Goal: Task Accomplishment & Management: Use online tool/utility

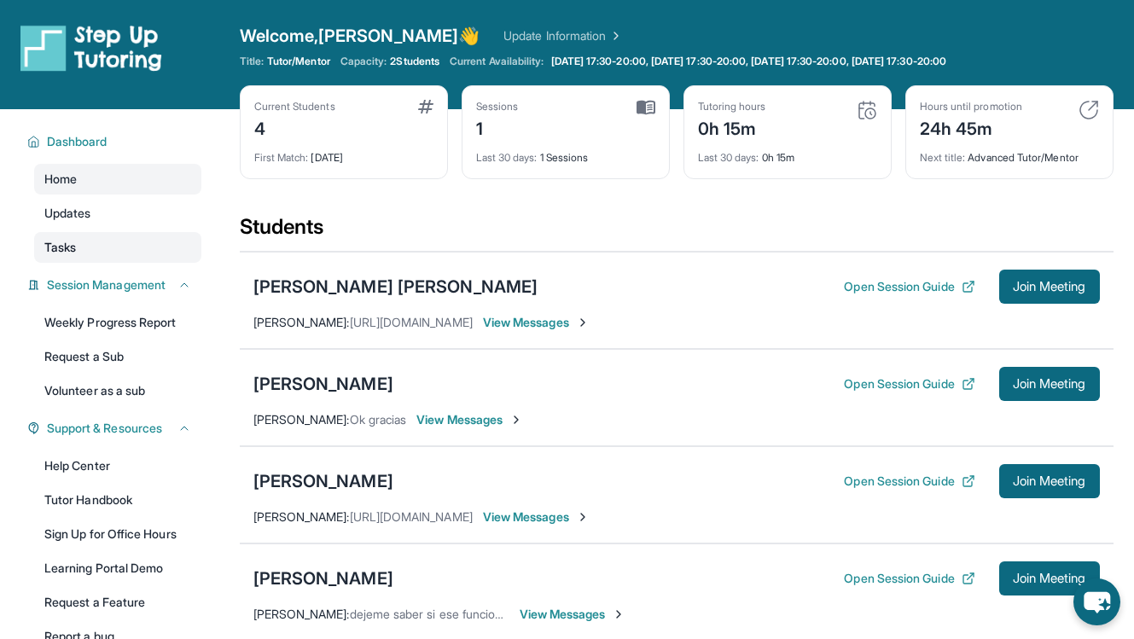
scroll to position [235, 0]
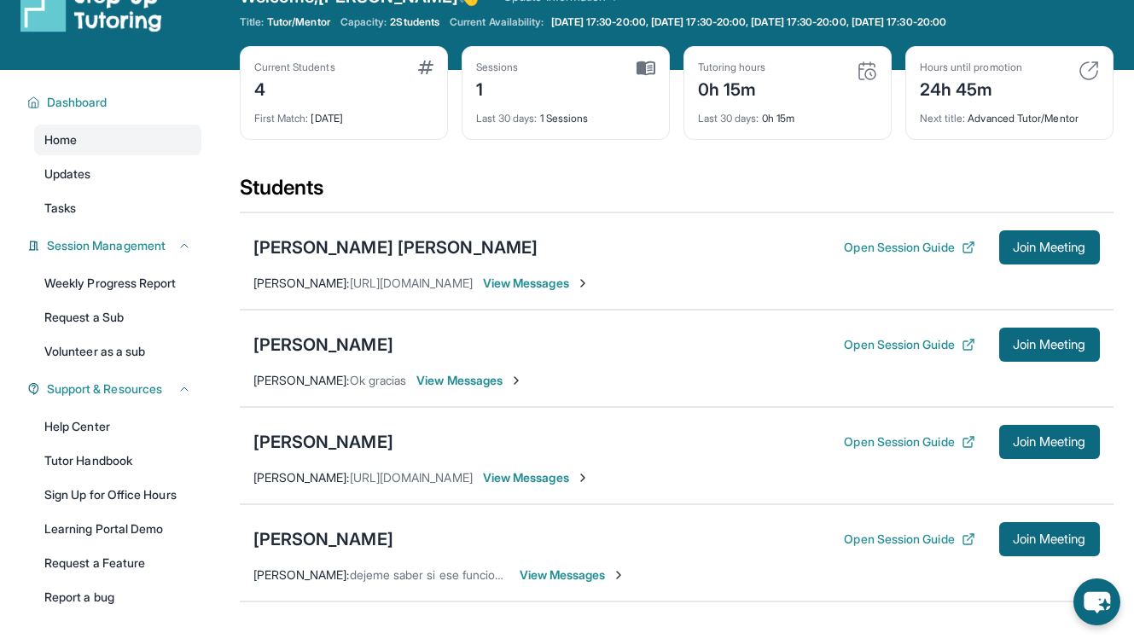
scroll to position [51, 0]
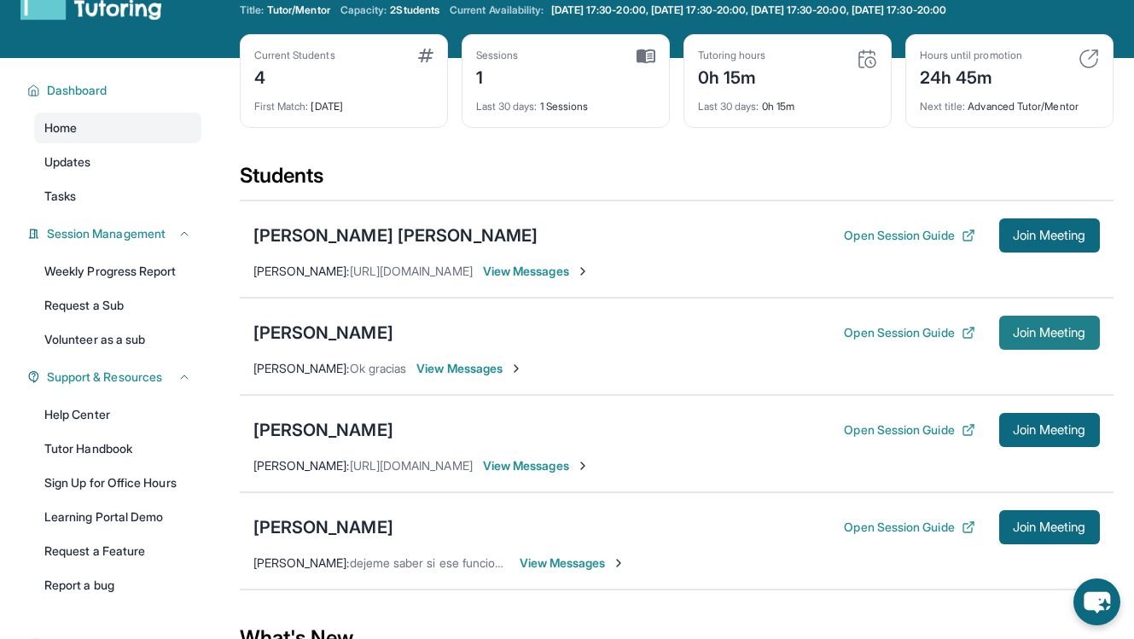
click at [1048, 341] on button "Join Meeting" at bounding box center [1049, 333] width 101 height 34
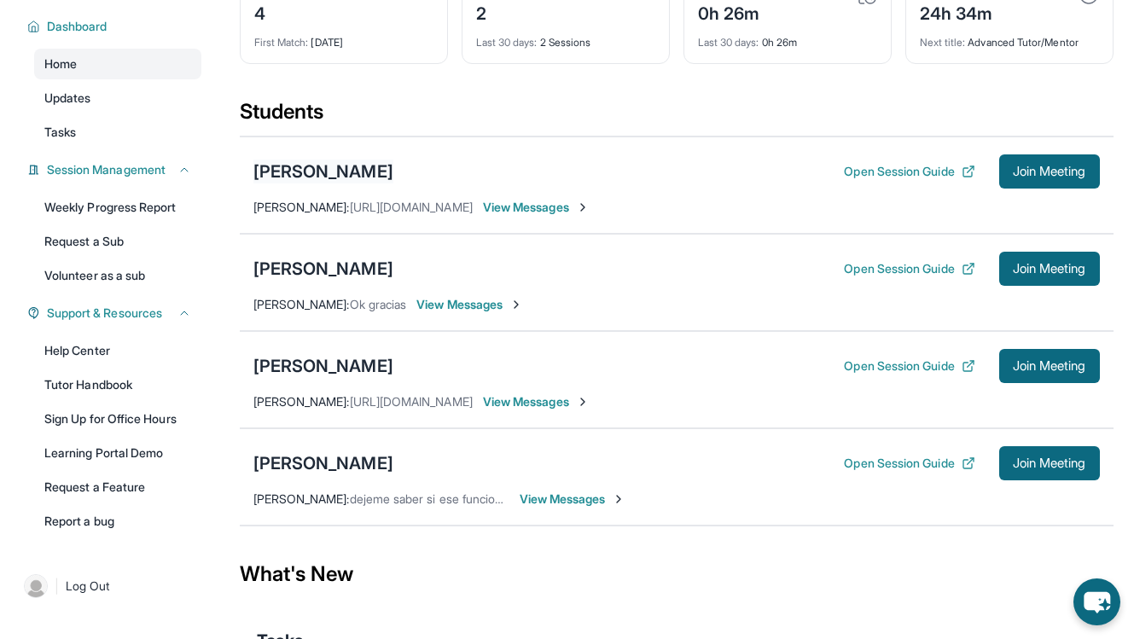
scroll to position [117, 0]
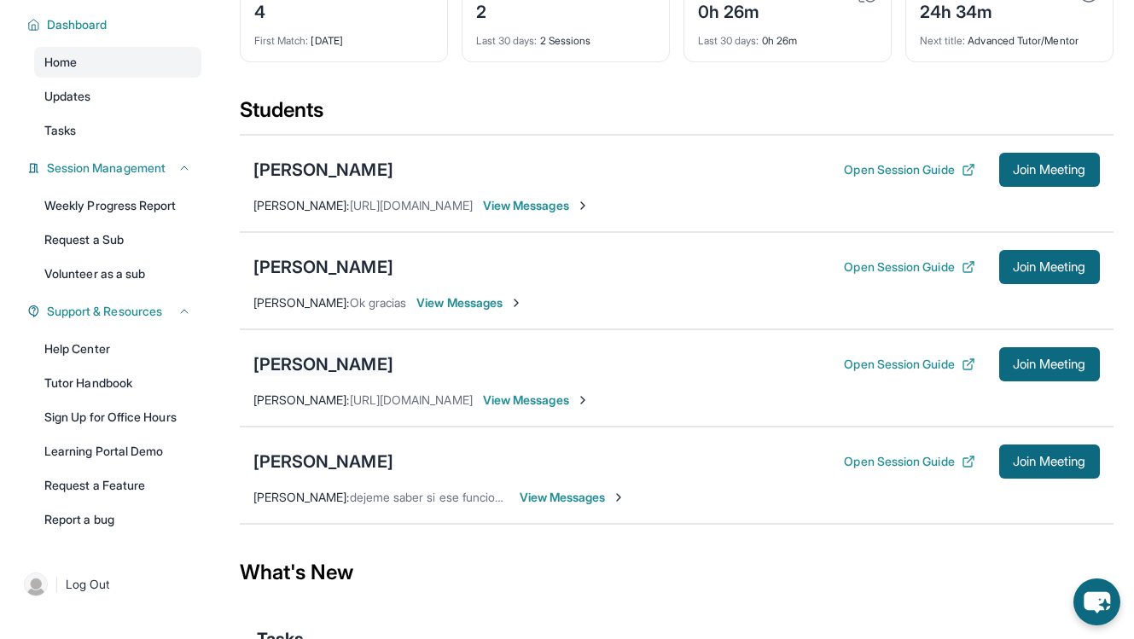
click at [346, 363] on div "[PERSON_NAME]" at bounding box center [323, 364] width 140 height 24
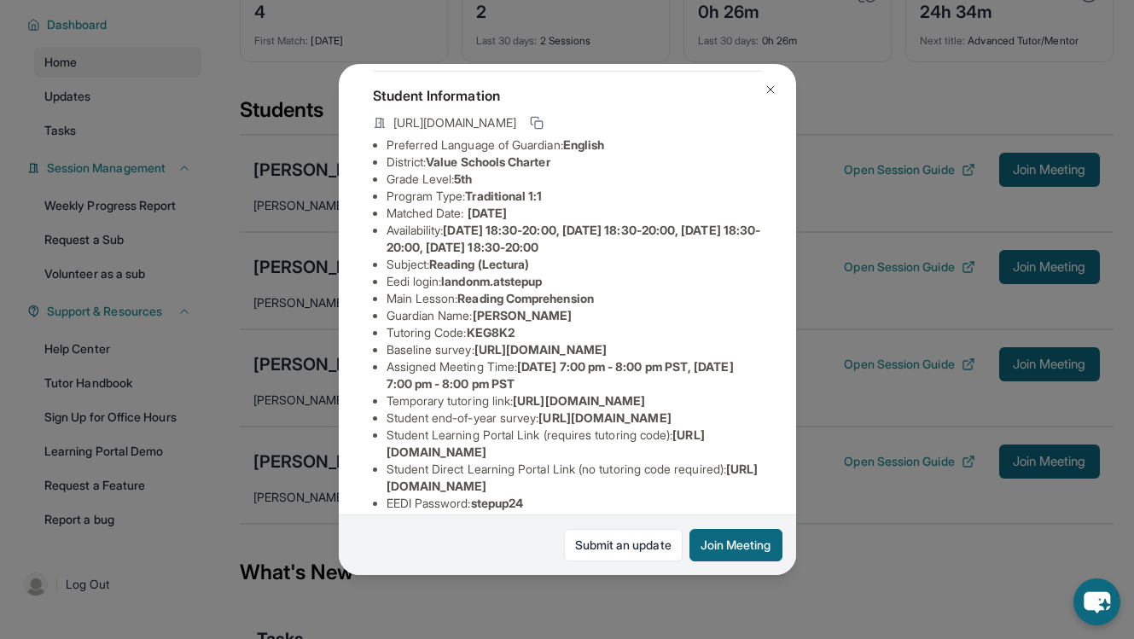
scroll to position [90, 0]
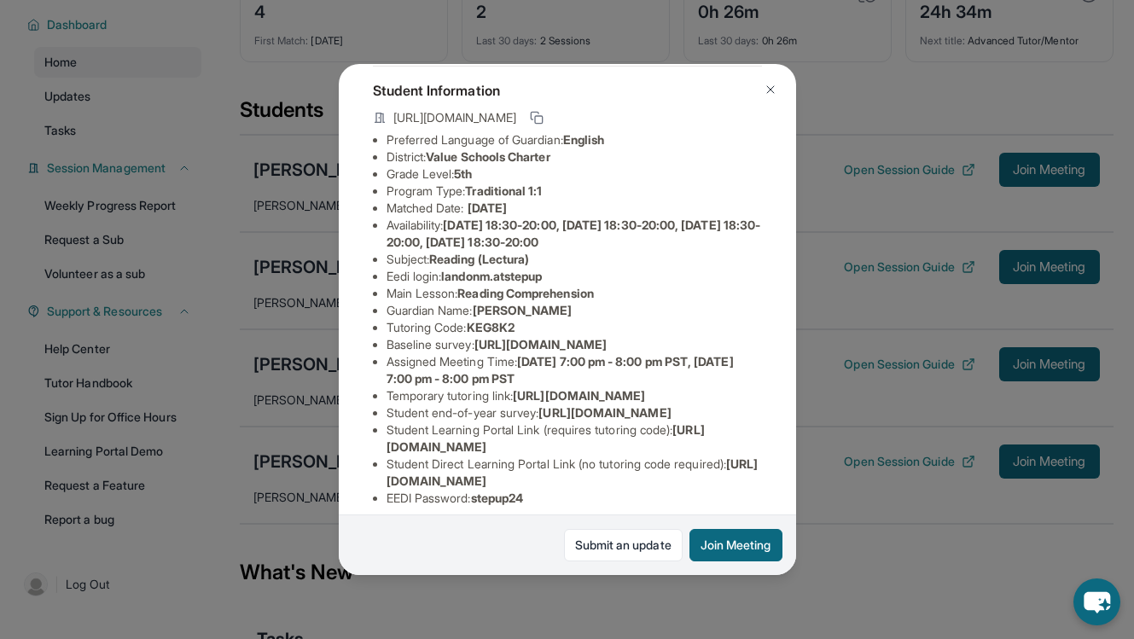
click at [770, 90] on img at bounding box center [771, 90] width 14 height 14
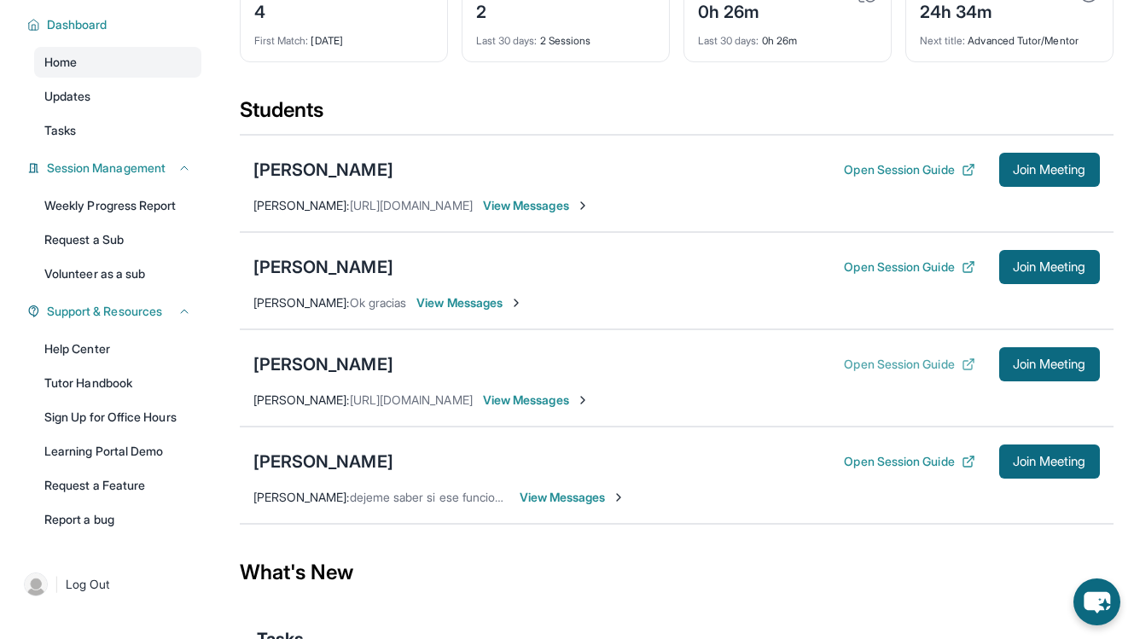
click at [896, 364] on button "Open Session Guide" at bounding box center [909, 364] width 131 height 17
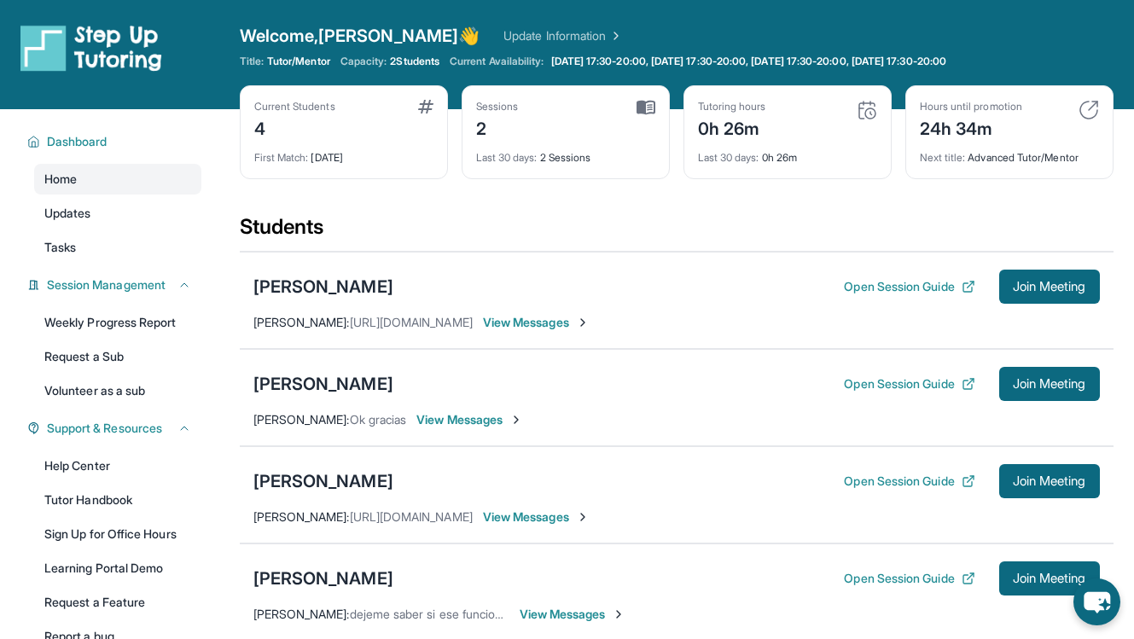
click at [567, 319] on span "View Messages" at bounding box center [536, 322] width 107 height 17
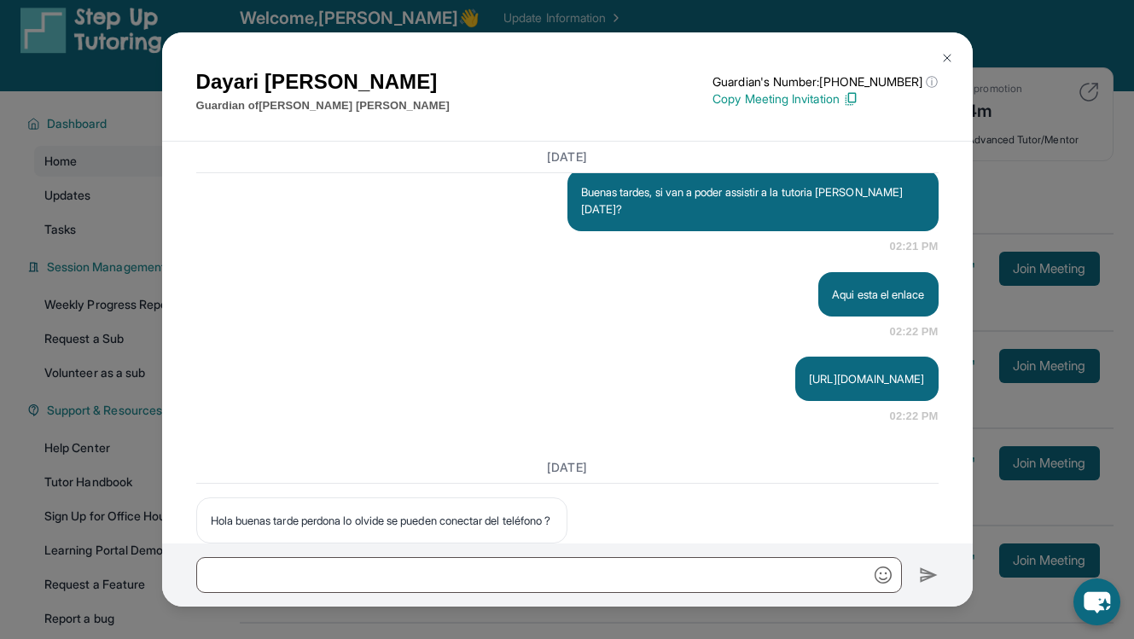
scroll to position [2424, 0]
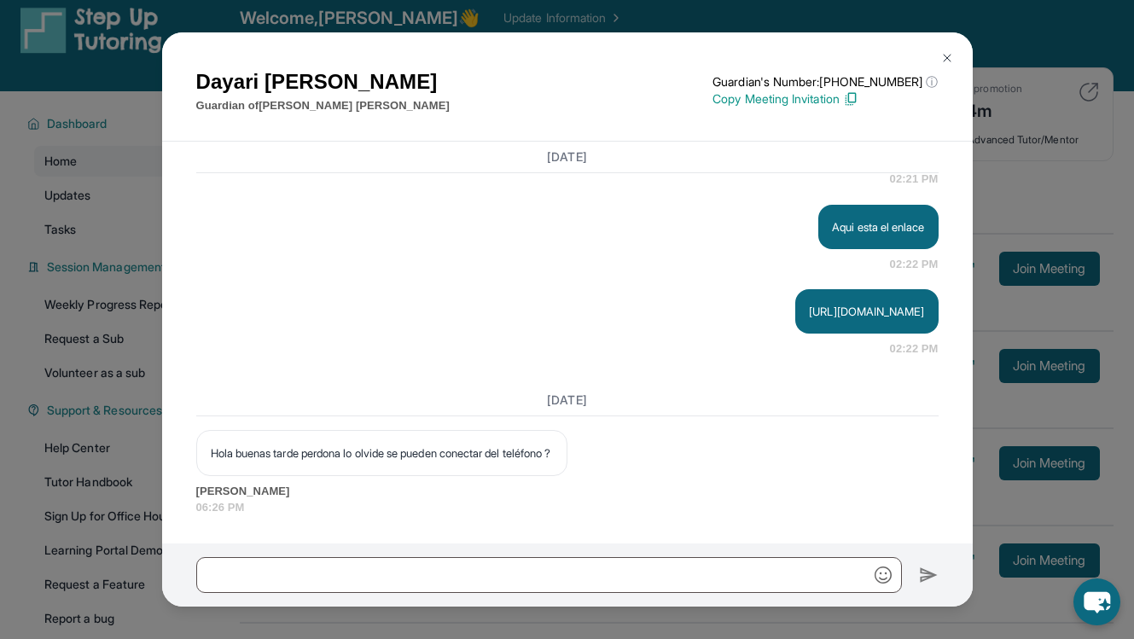
click at [946, 58] on img at bounding box center [947, 58] width 14 height 14
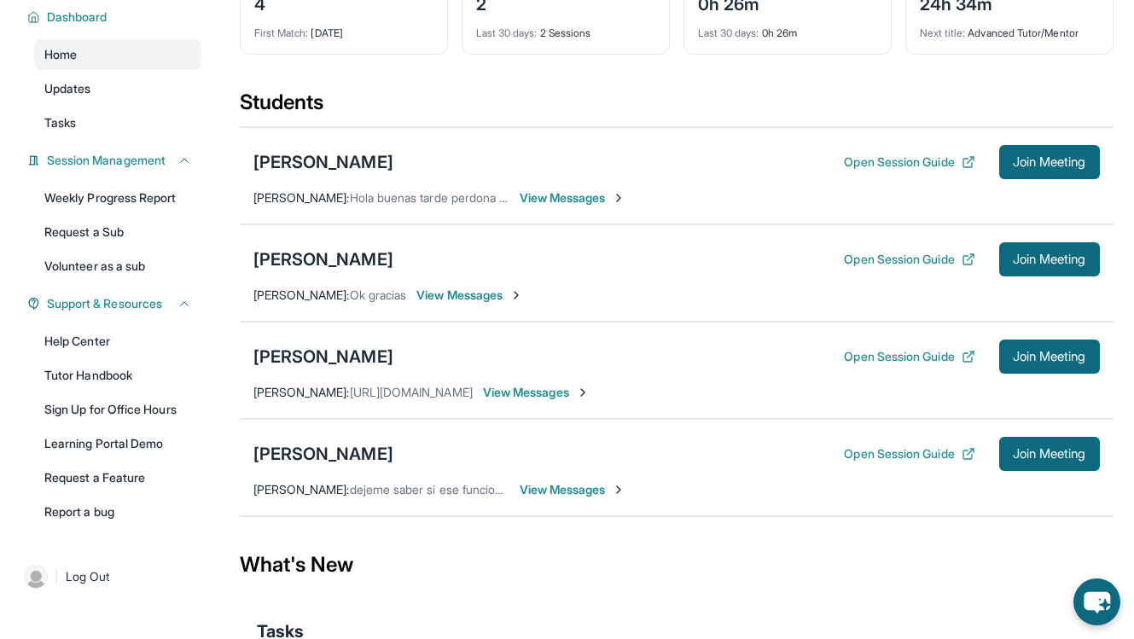
scroll to position [128, 0]
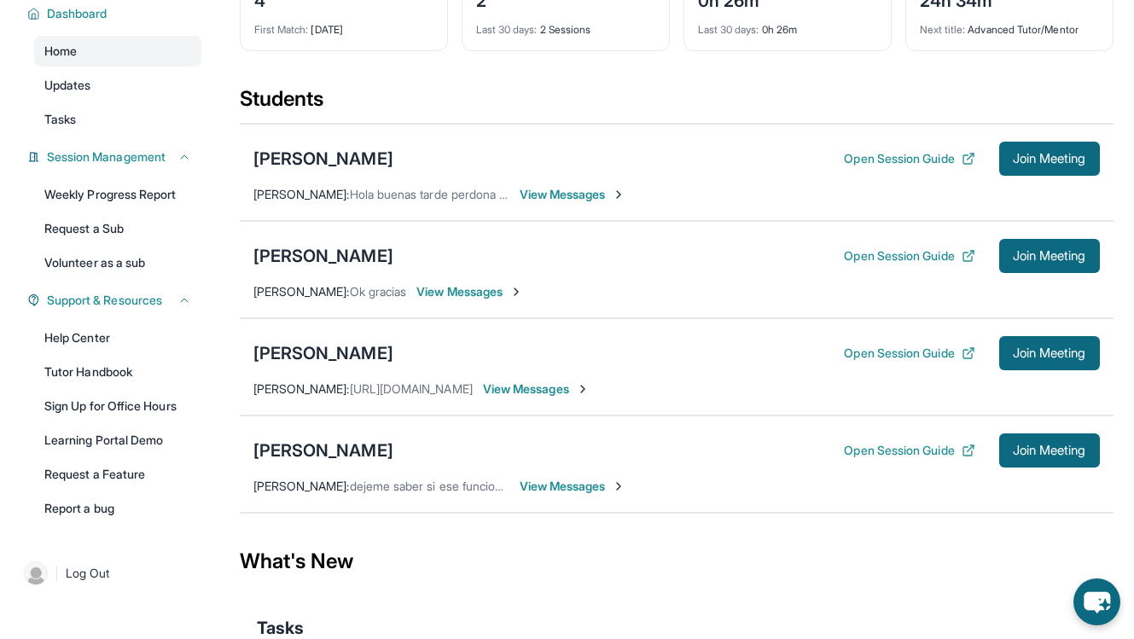
click at [587, 387] on span "View Messages" at bounding box center [536, 389] width 107 height 17
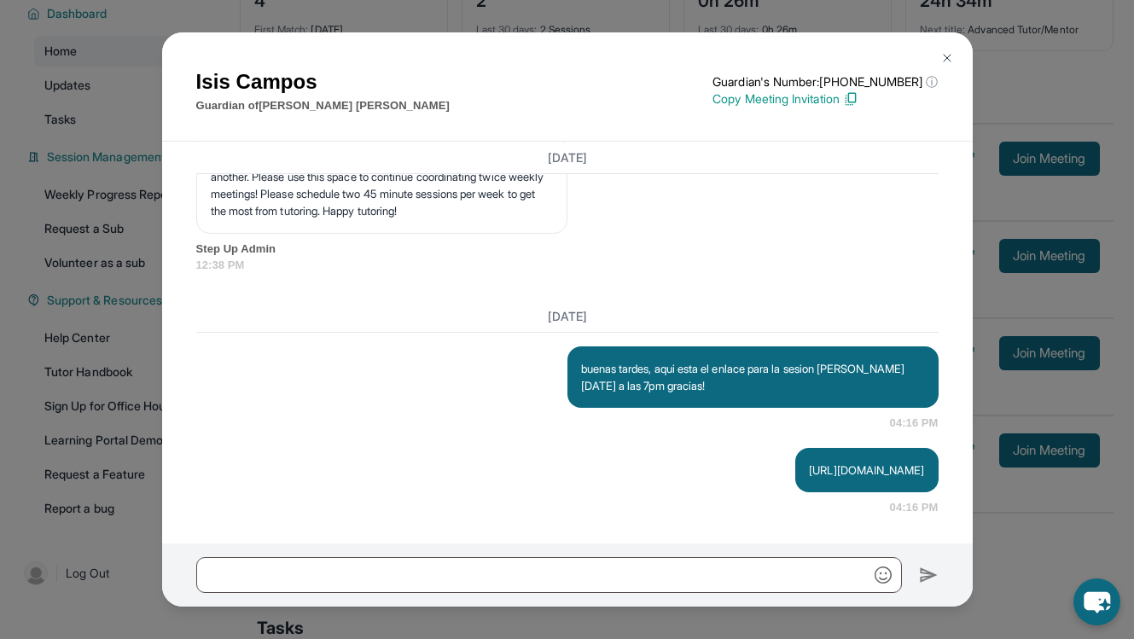
scroll to position [1872, 0]
click at [945, 60] on img at bounding box center [947, 58] width 14 height 14
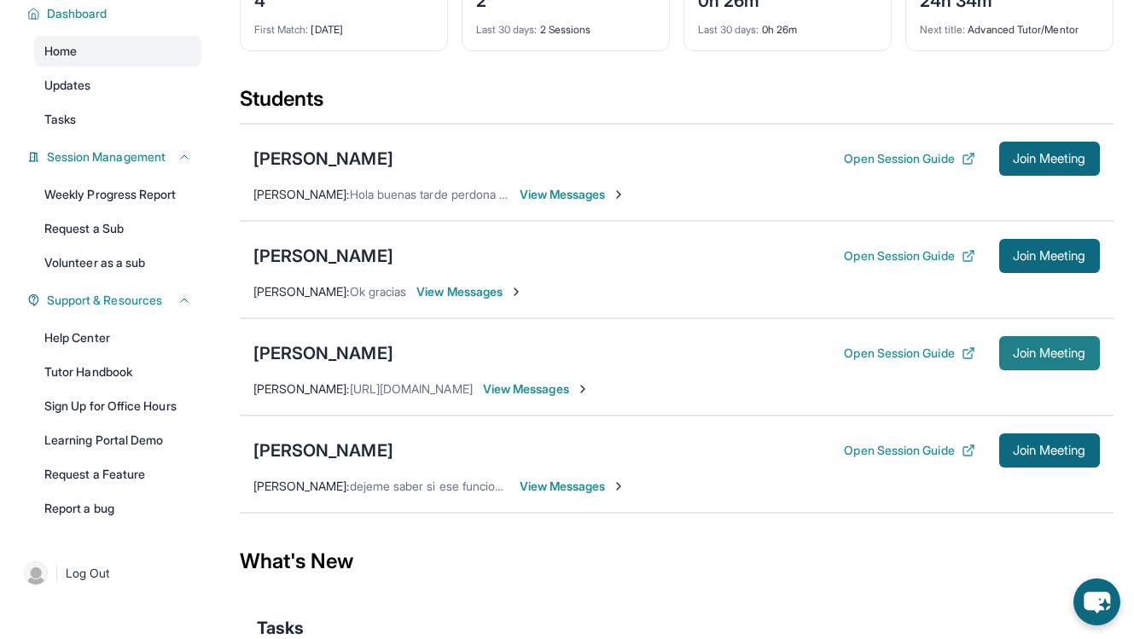
click at [1060, 358] on span "Join Meeting" at bounding box center [1049, 353] width 73 height 10
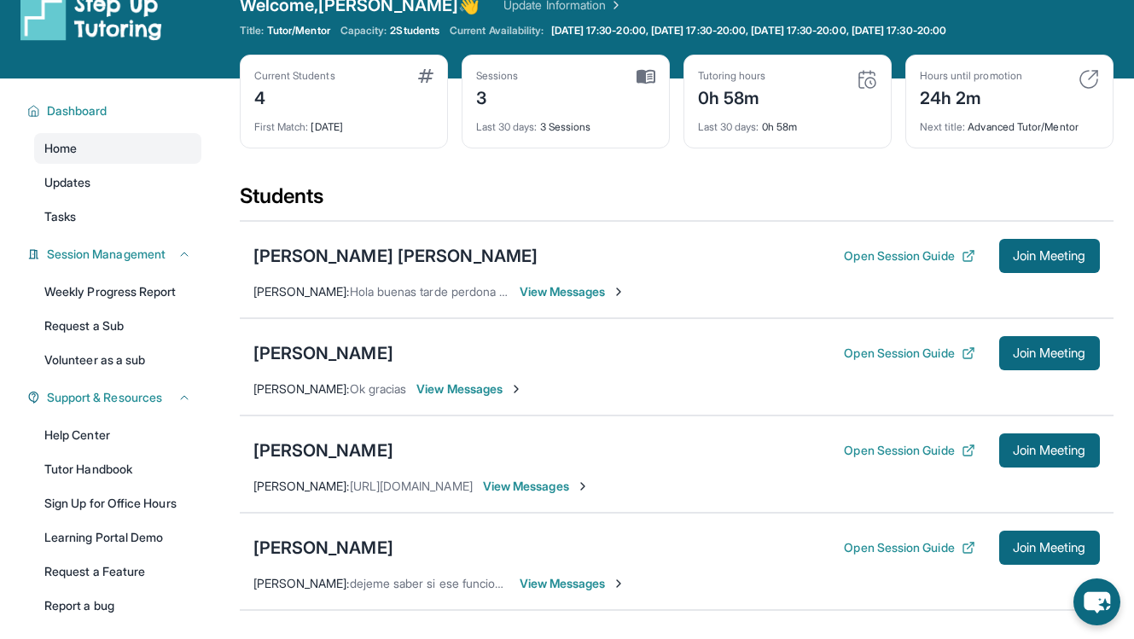
scroll to position [30, 0]
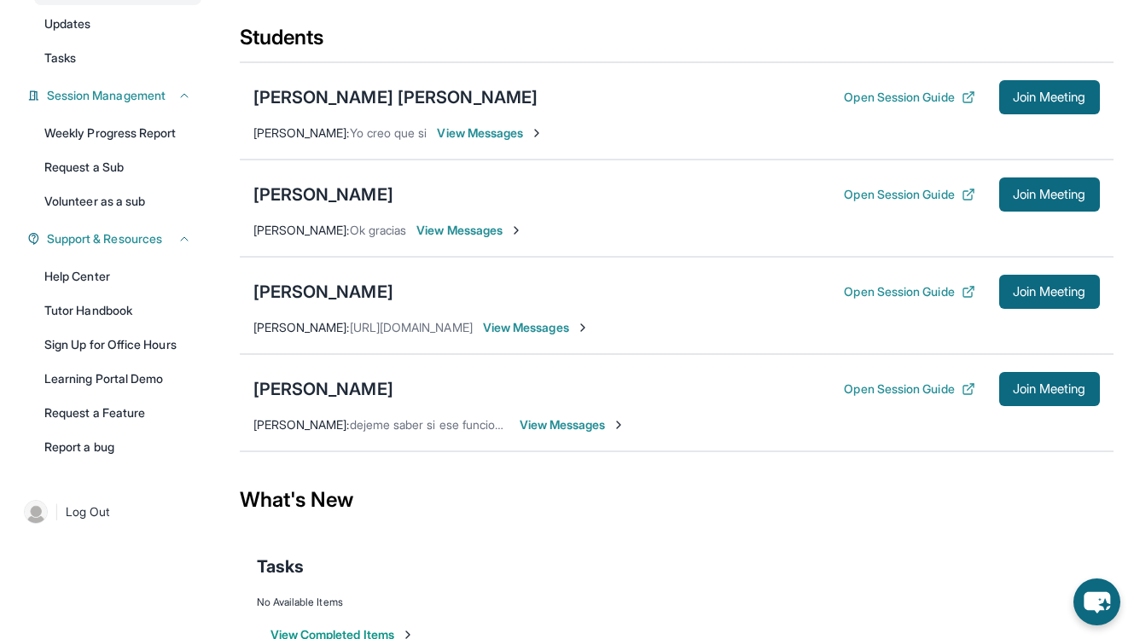
scroll to position [235, 0]
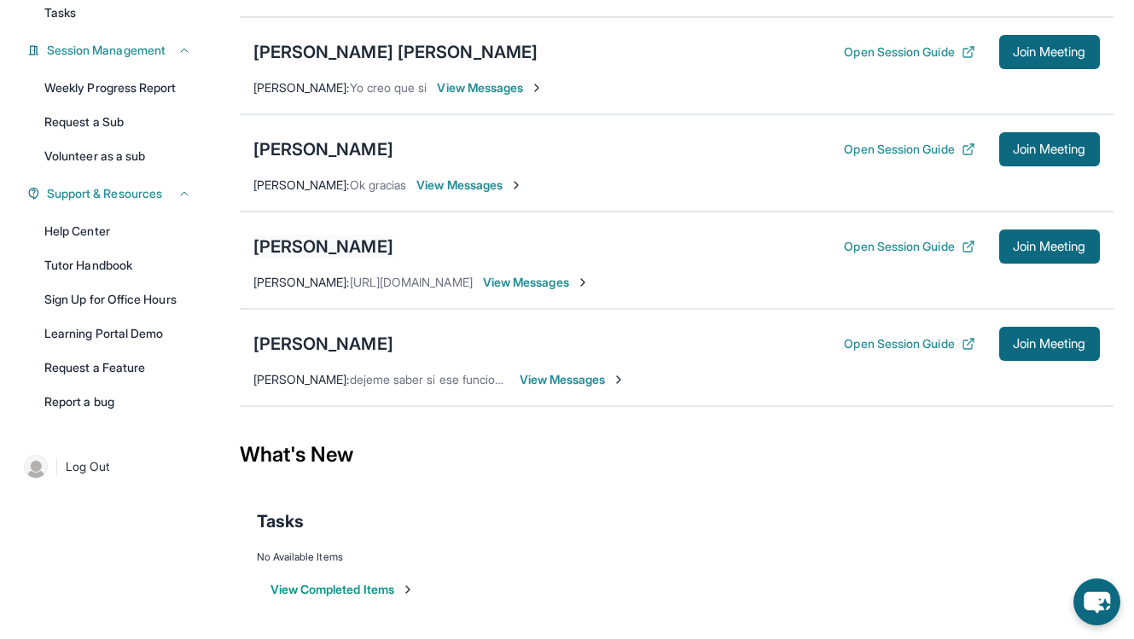
click at [352, 247] on div "[PERSON_NAME]" at bounding box center [323, 247] width 140 height 24
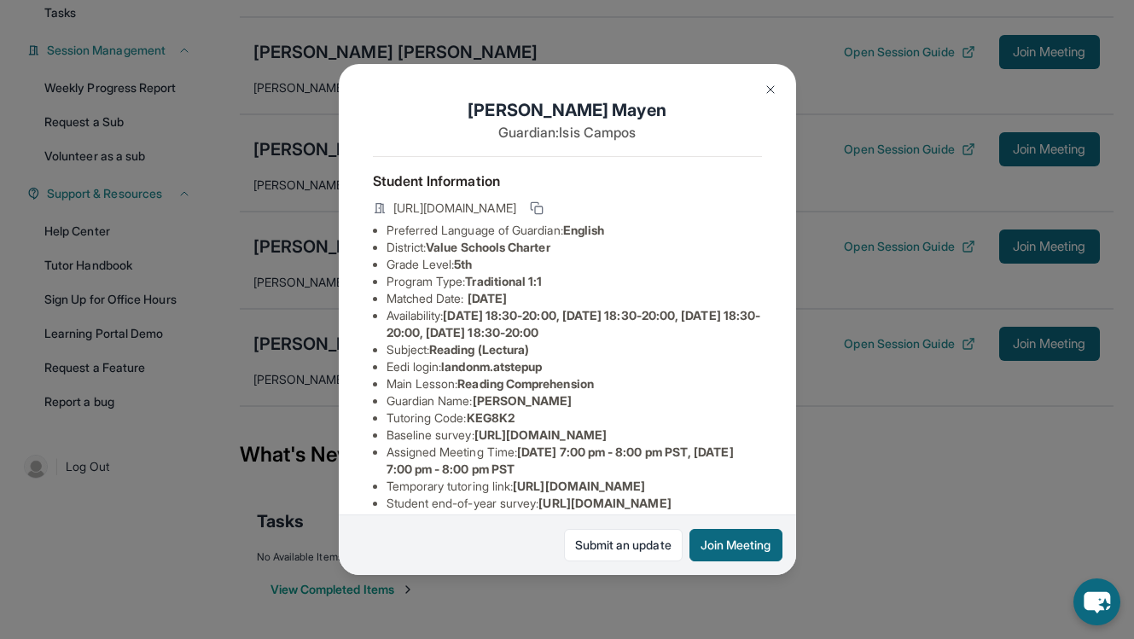
click at [893, 206] on div "Landon Mayen Guardian: Isis Campos Student Information https://student-portal.s…" at bounding box center [567, 319] width 1134 height 639
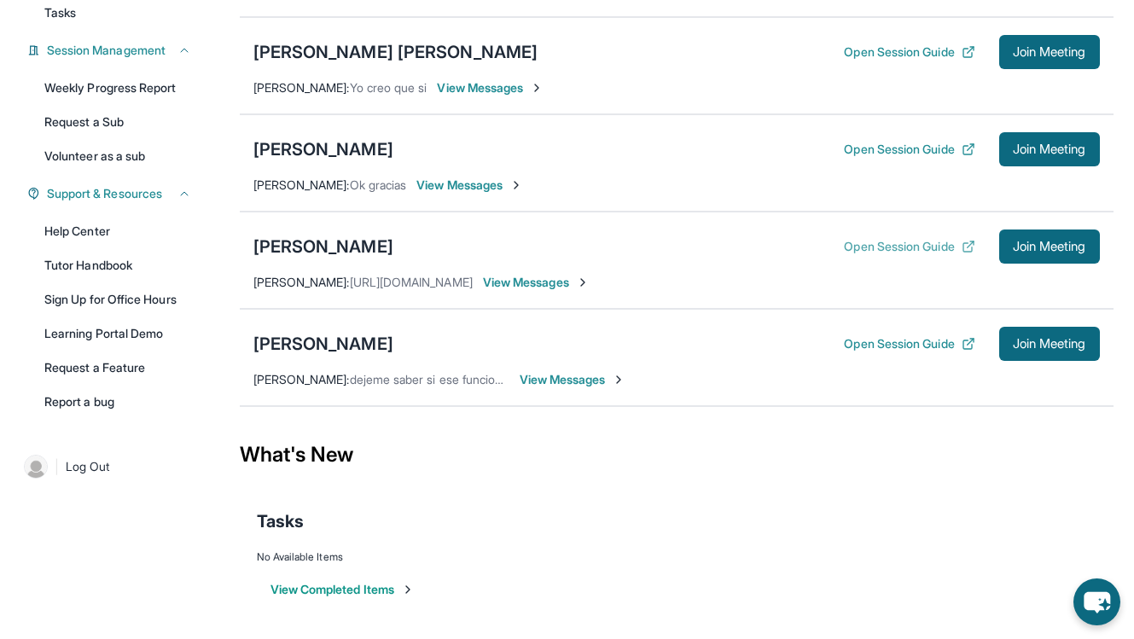
click at [901, 248] on button "Open Session Guide" at bounding box center [909, 246] width 131 height 17
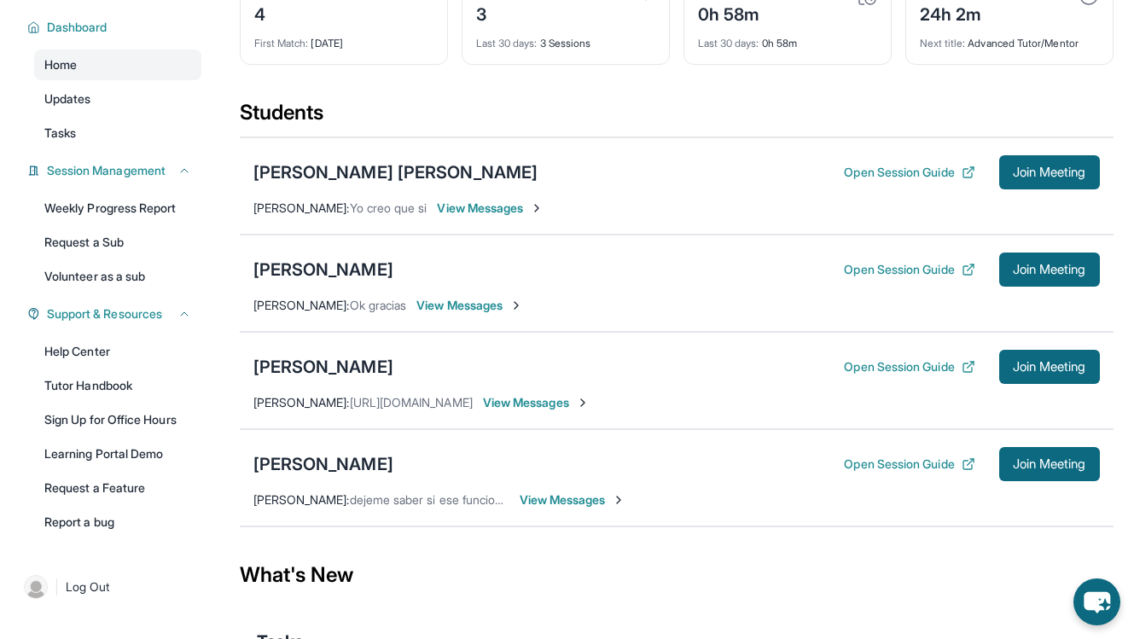
scroll to position [133, 0]
